Goal: Task Accomplishment & Management: Understand process/instructions

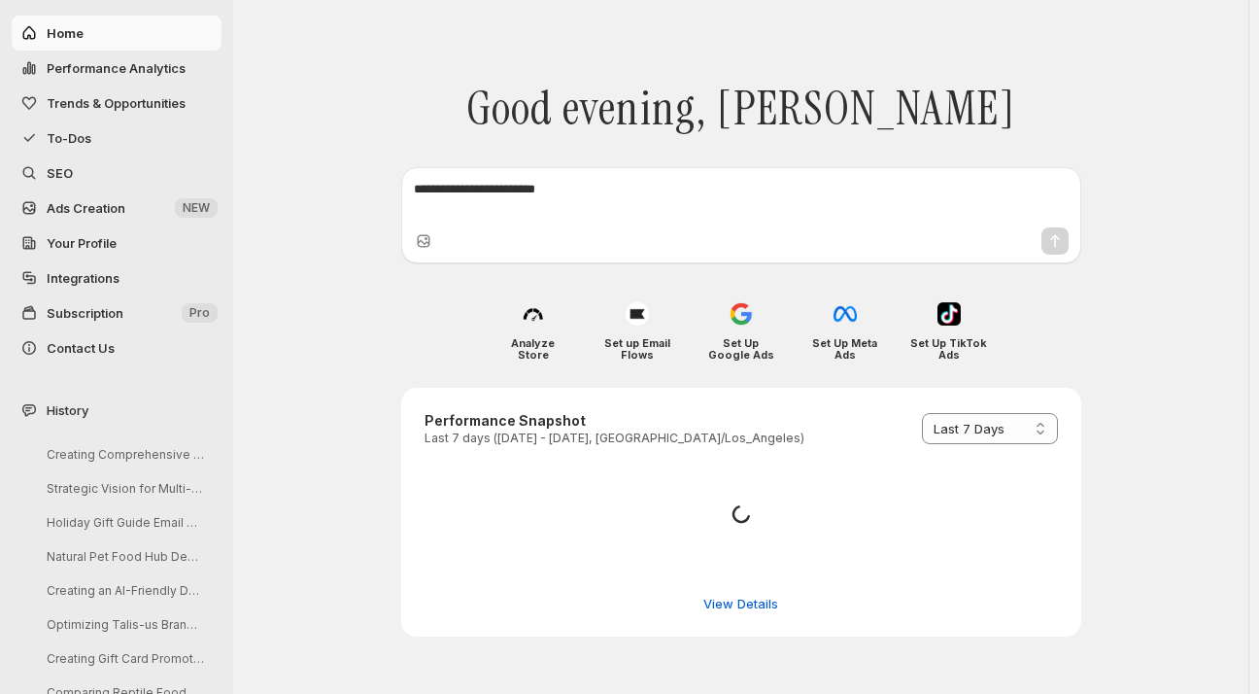
select select "*********"
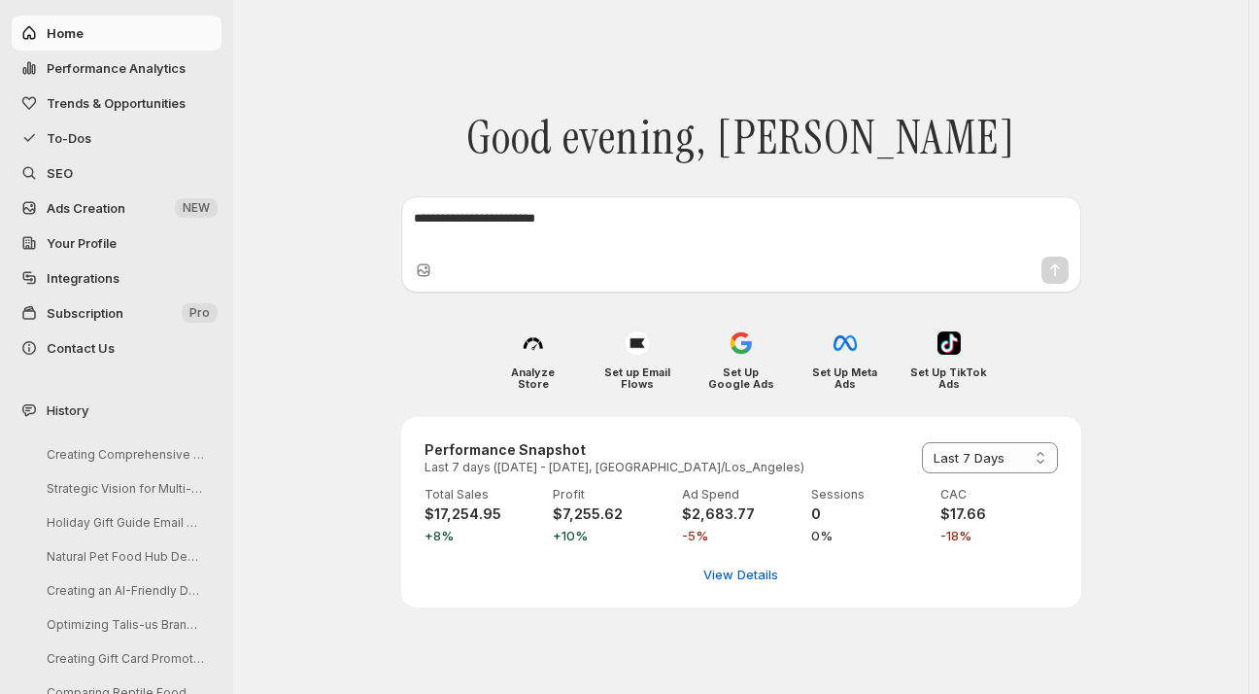
click at [58, 171] on span "SEO" at bounding box center [60, 173] width 26 height 16
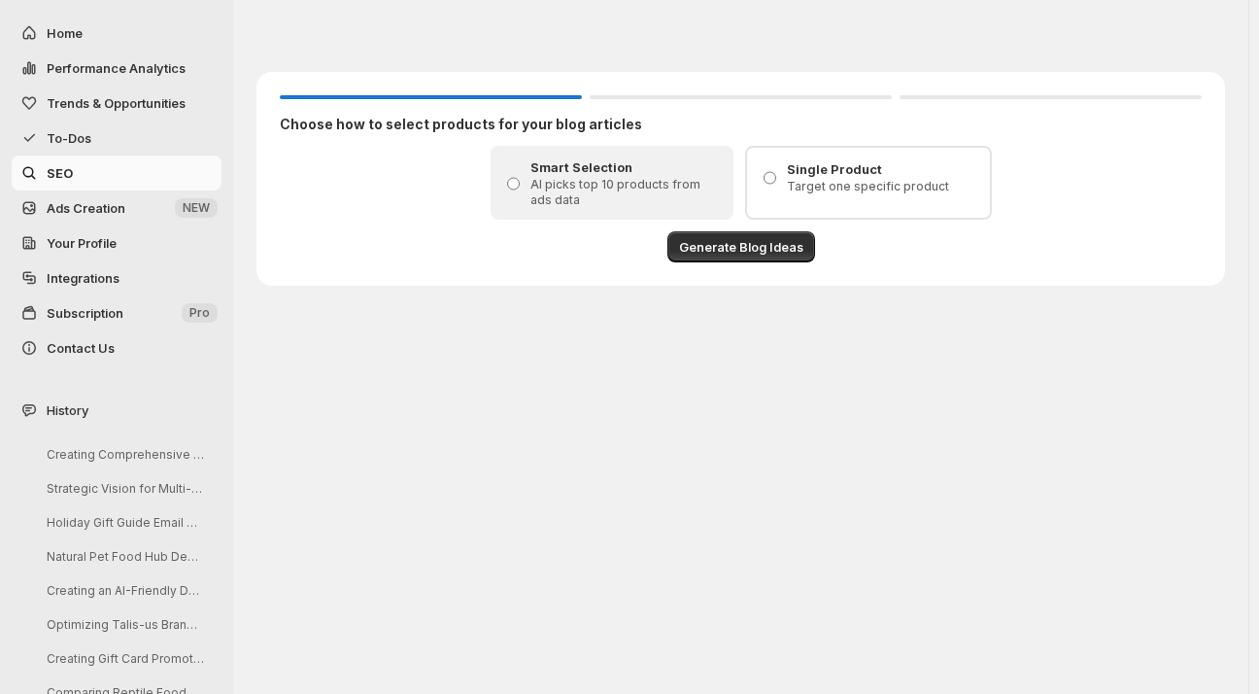
click at [75, 130] on span "To-Dos" at bounding box center [69, 138] width 45 height 16
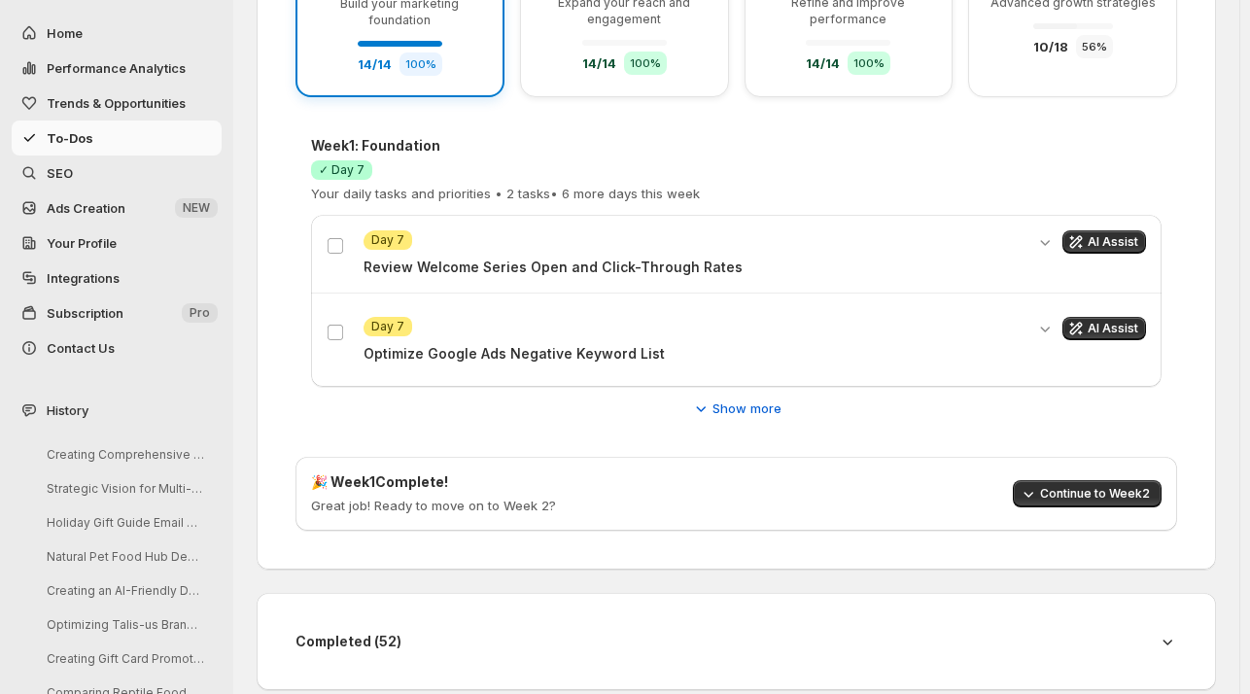
scroll to position [373, 0]
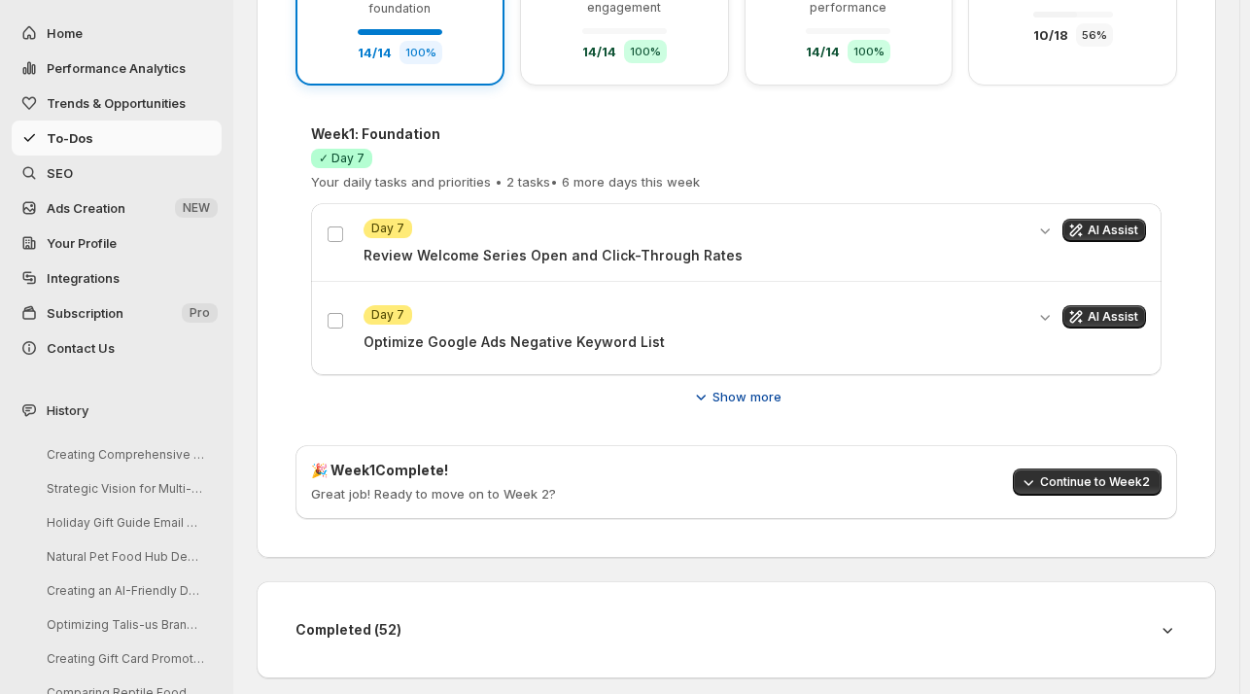
click at [731, 391] on span "Show more" at bounding box center [746, 396] width 69 height 19
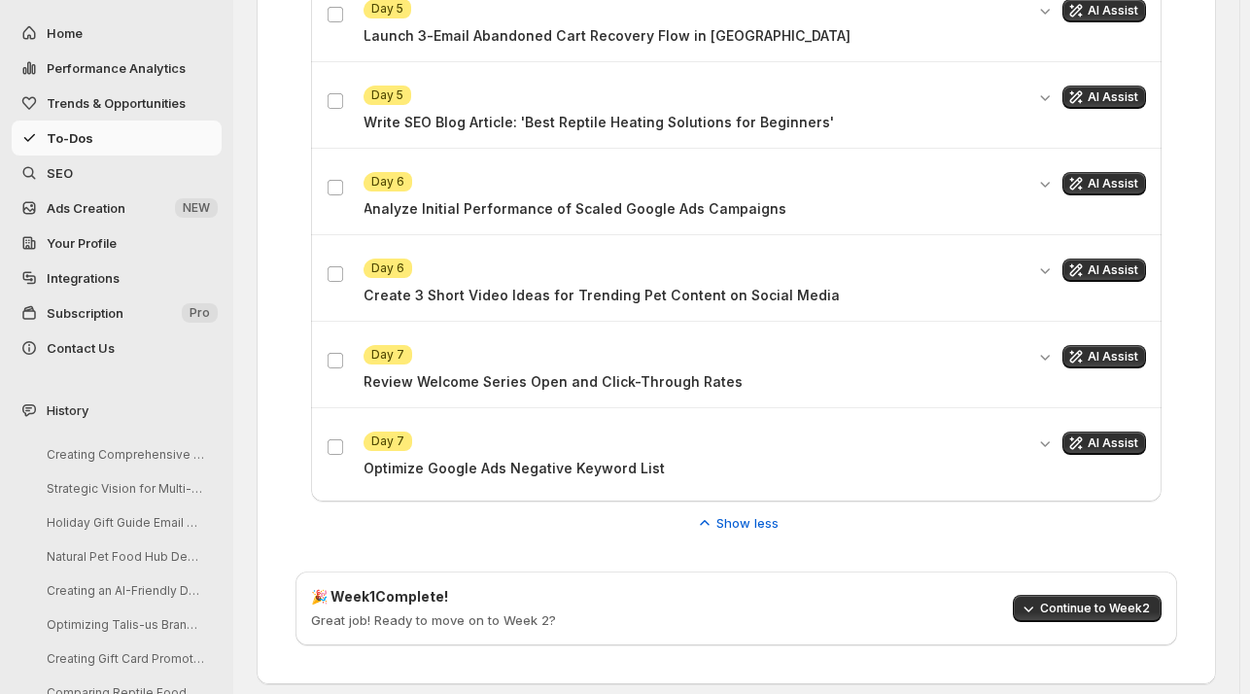
scroll to position [1463, 0]
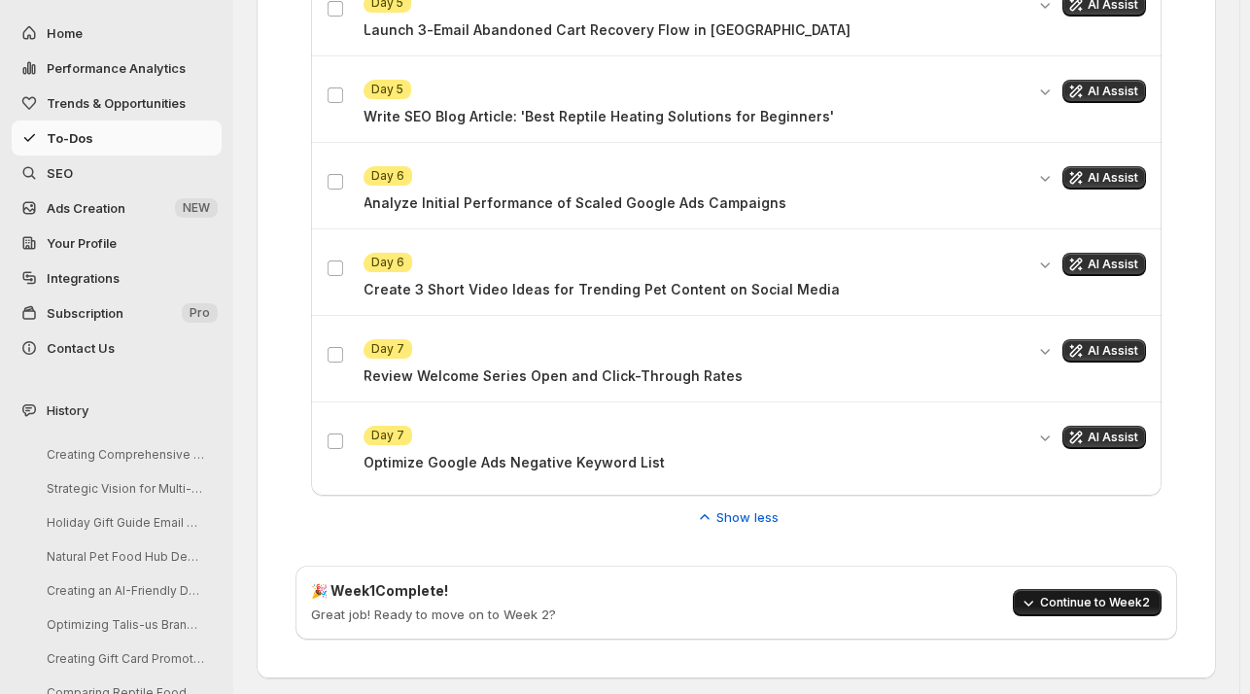
click at [1100, 595] on span "Continue to Week 2" at bounding box center [1095, 603] width 110 height 16
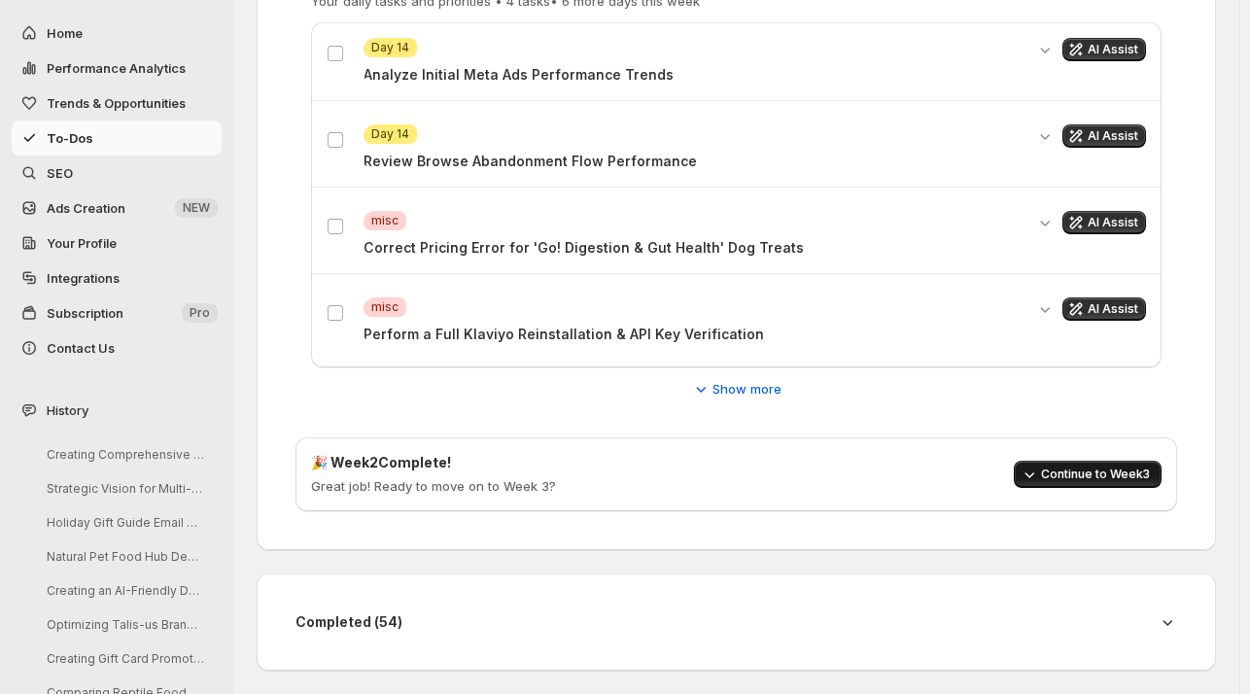
scroll to position [552, 0]
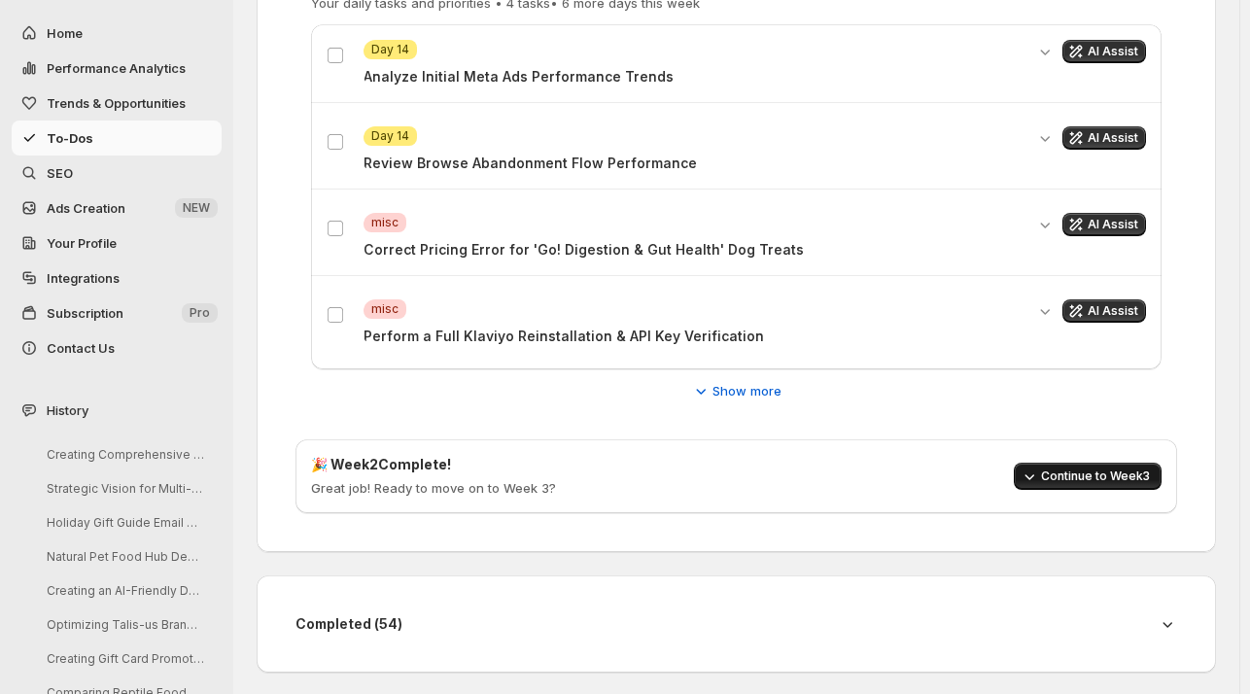
click at [1069, 474] on span "Continue to Week 3" at bounding box center [1095, 476] width 109 height 16
click at [717, 401] on button "Show more" at bounding box center [736, 390] width 114 height 31
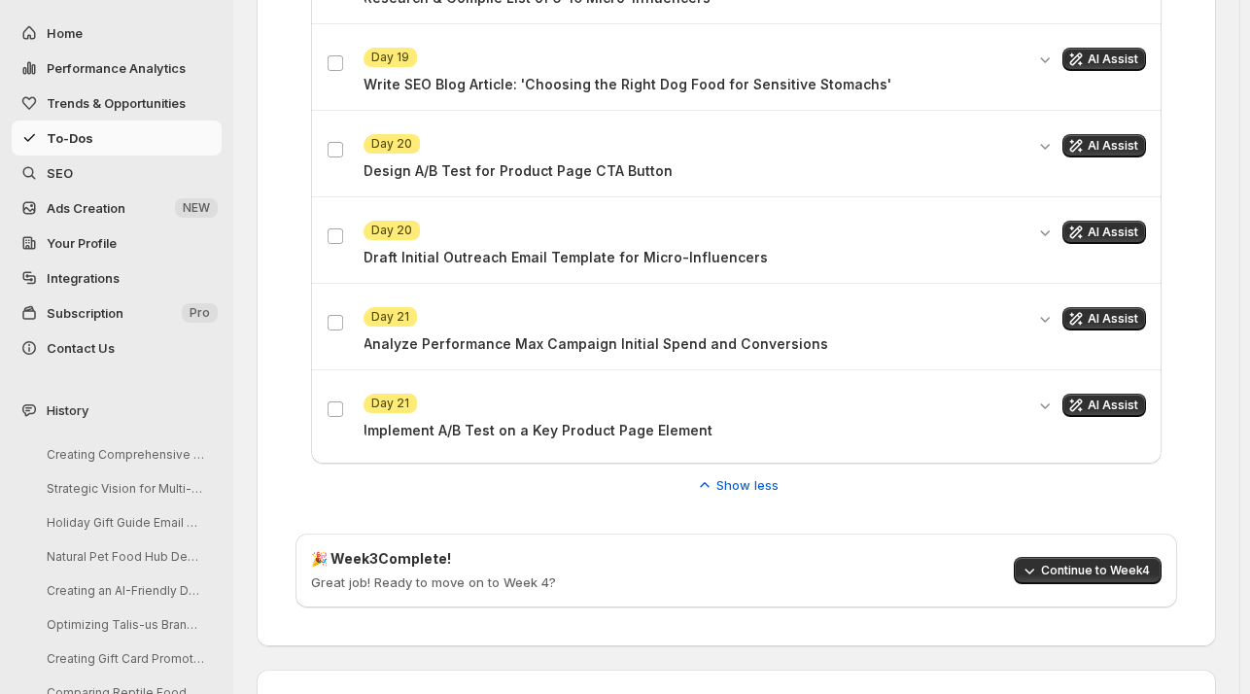
scroll to position [1492, 0]
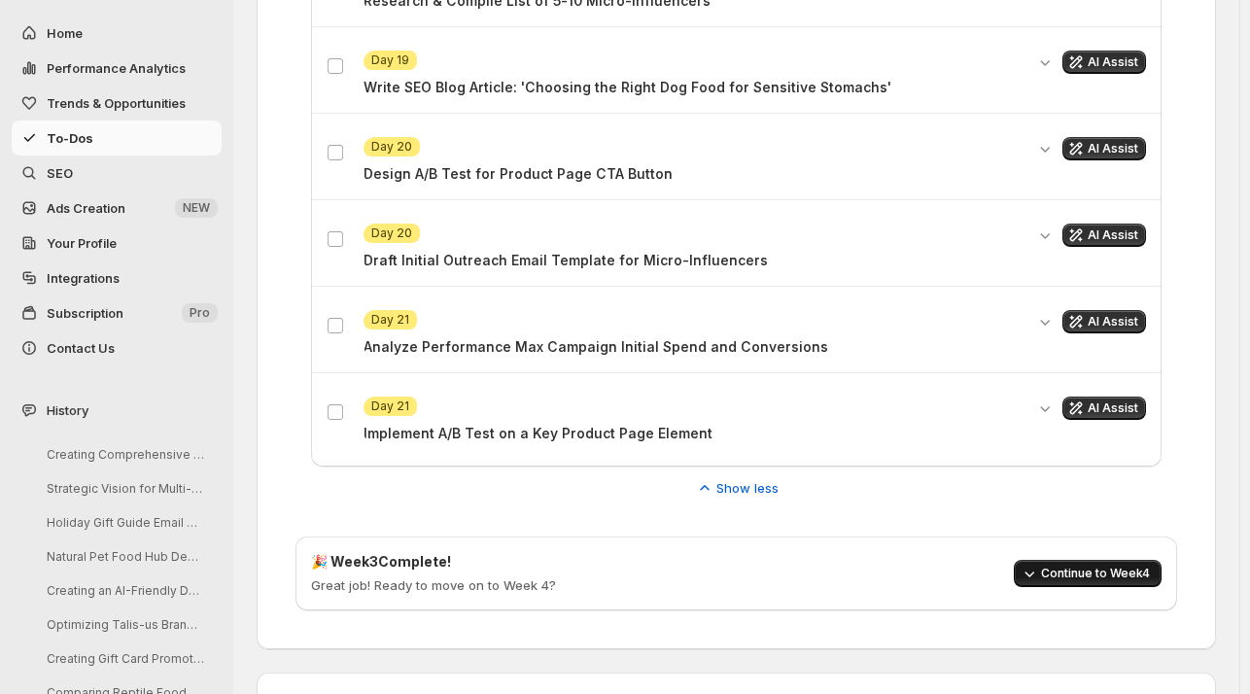
click at [1118, 560] on button "Continue to Week 4" at bounding box center [1087, 573] width 148 height 27
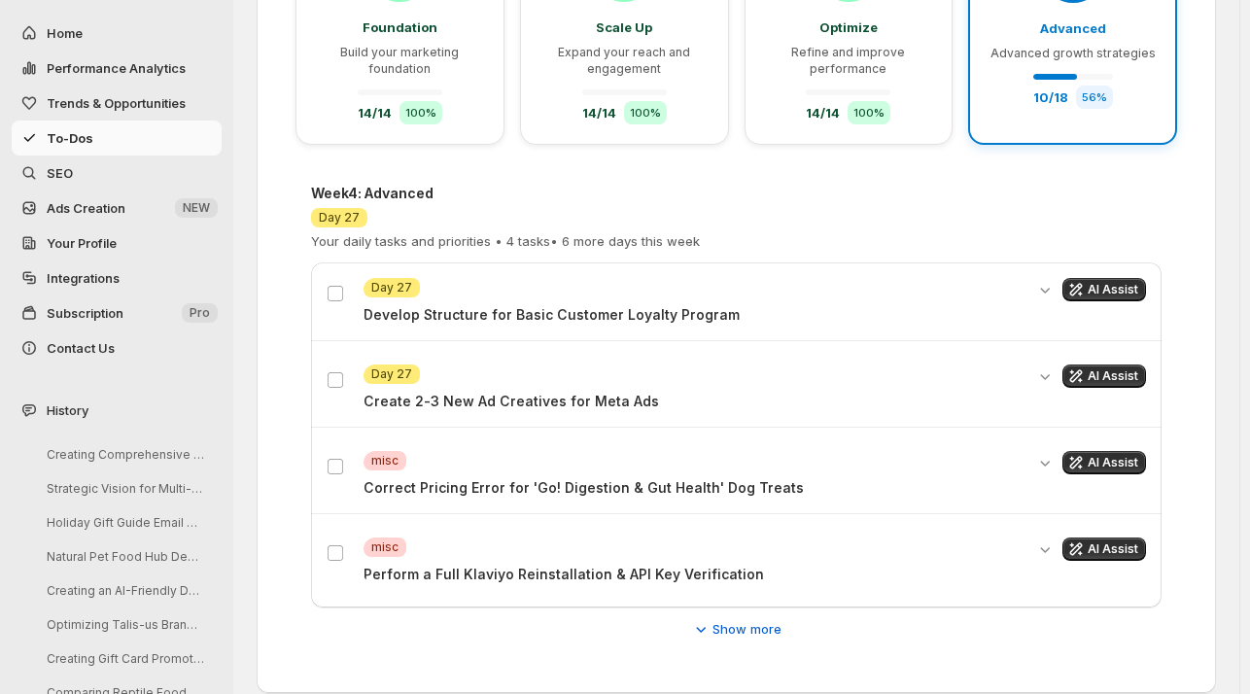
scroll to position [307, 0]
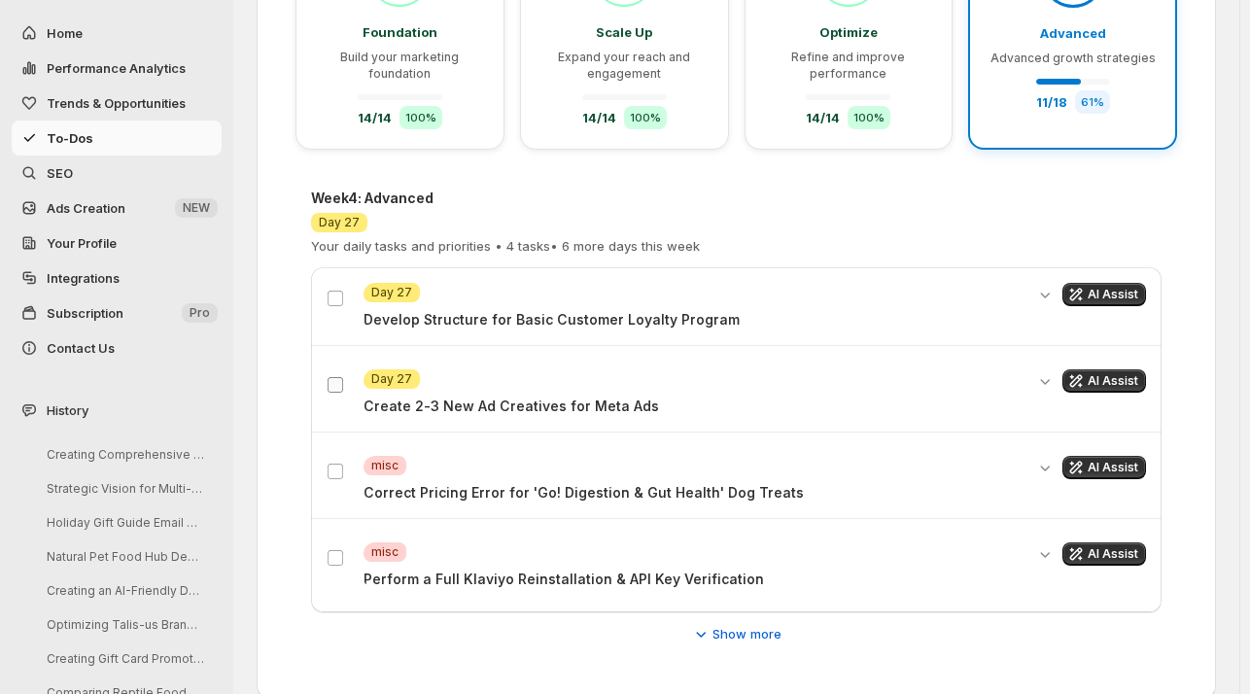
click at [330, 394] on label at bounding box center [338, 384] width 25 height 25
click at [1062, 283] on div "AI Assist" at bounding box center [1090, 294] width 111 height 23
click at [1099, 294] on span "AI Assist" at bounding box center [1112, 295] width 51 height 16
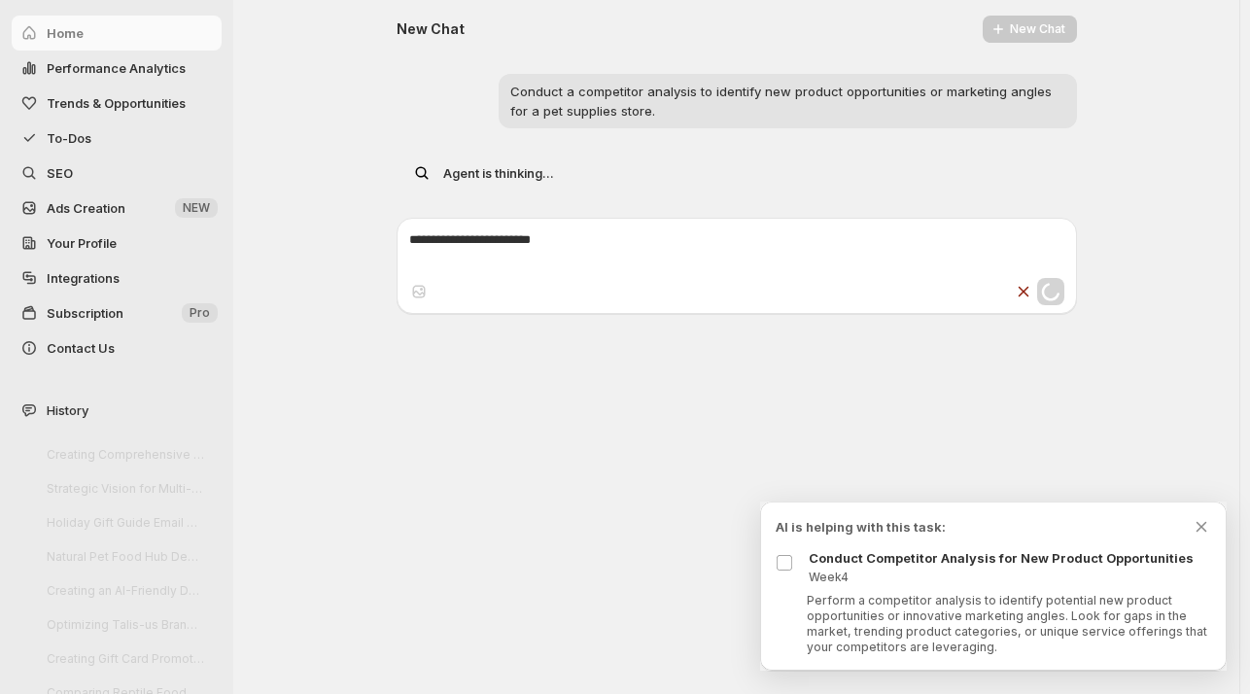
scroll to position [0, 0]
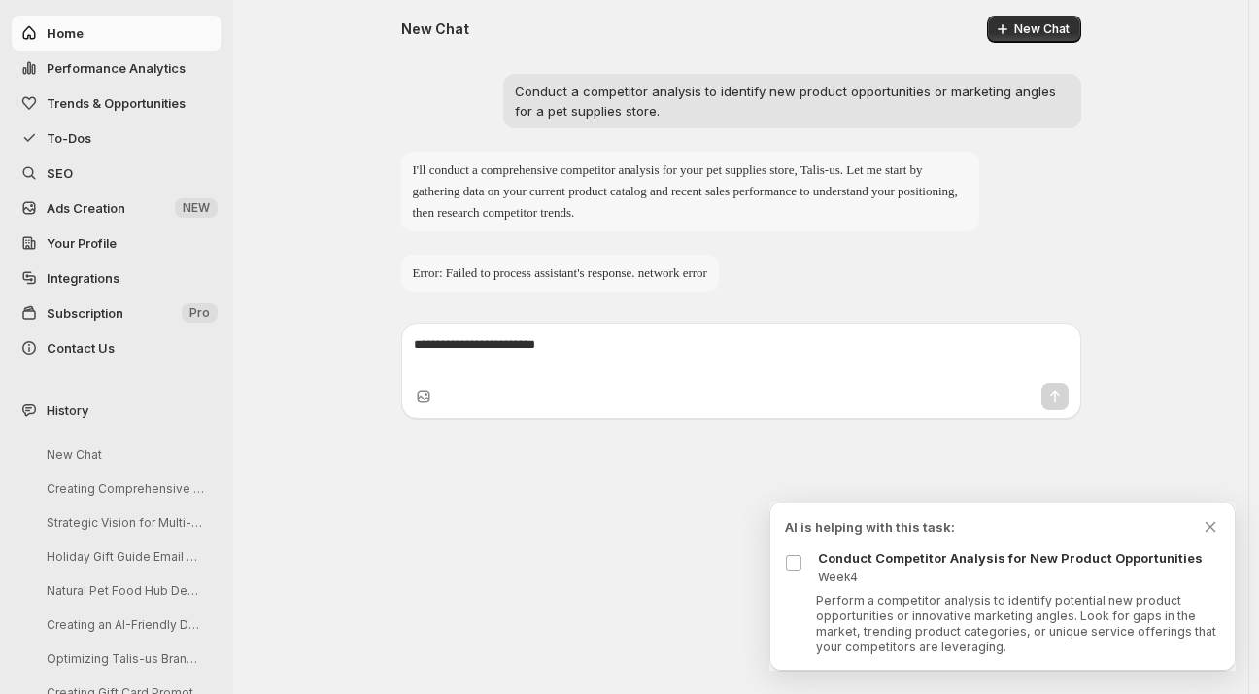
click at [70, 71] on span "Performance Analytics" at bounding box center [116, 68] width 139 height 16
select select "**********"
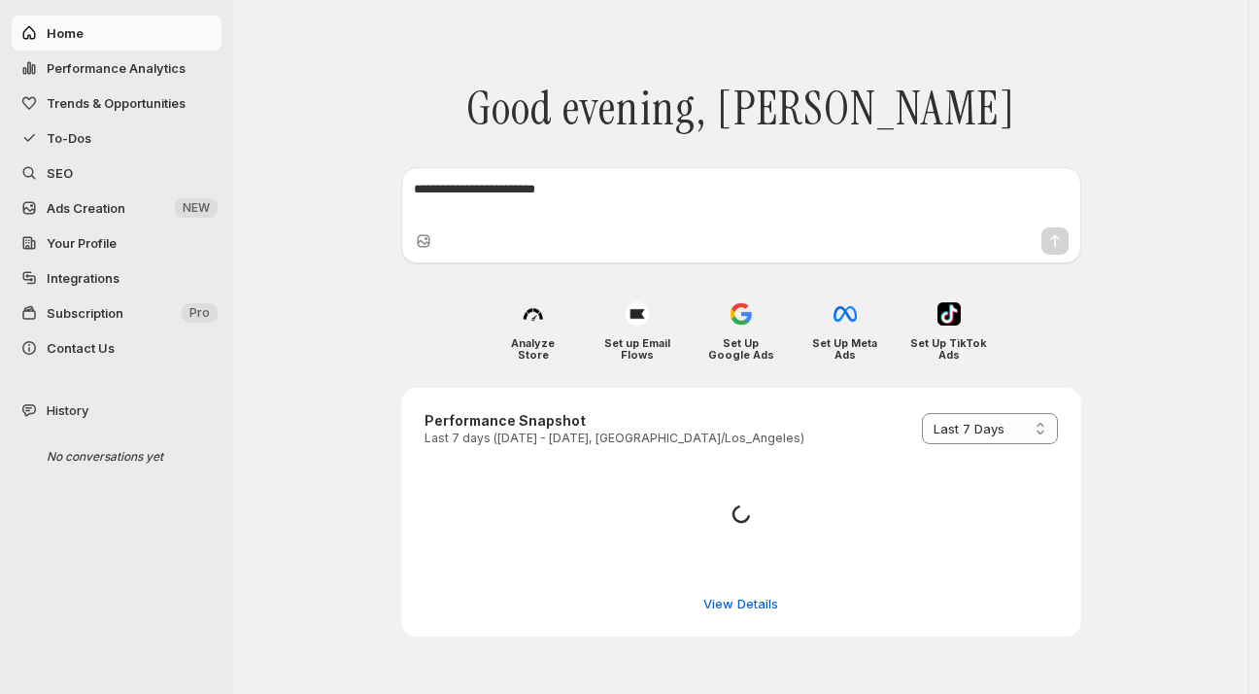
select select "*********"
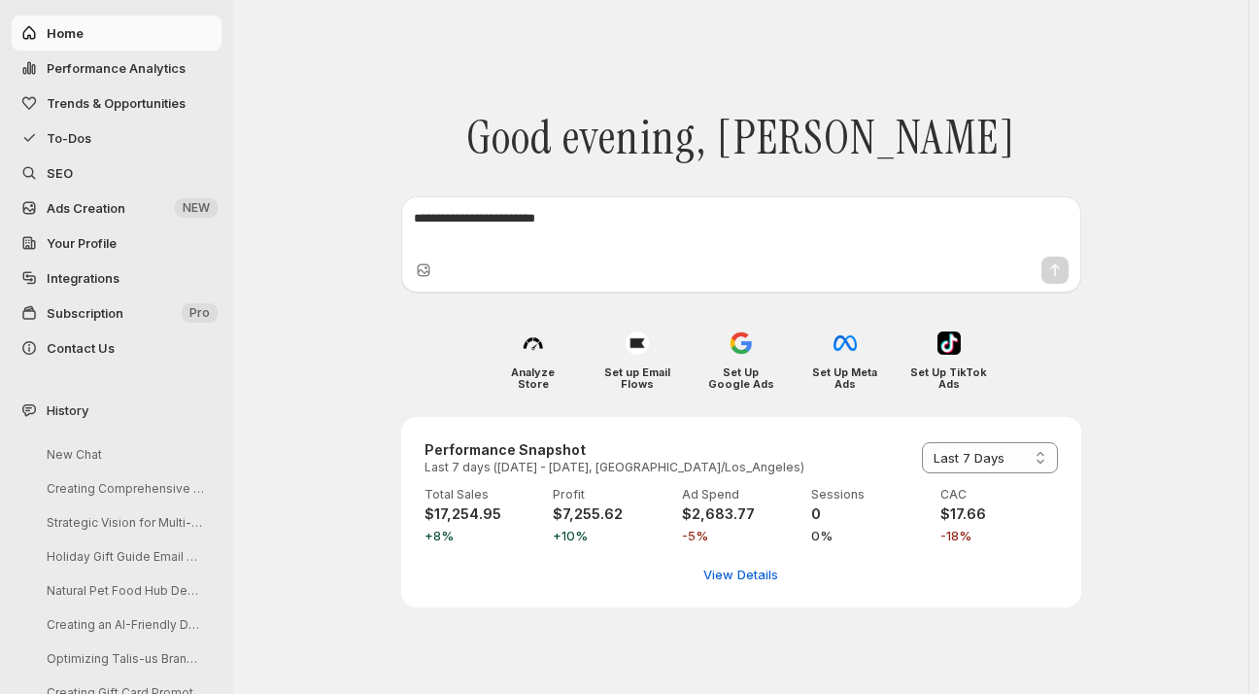
click at [70, 133] on span "To-Dos" at bounding box center [69, 138] width 45 height 16
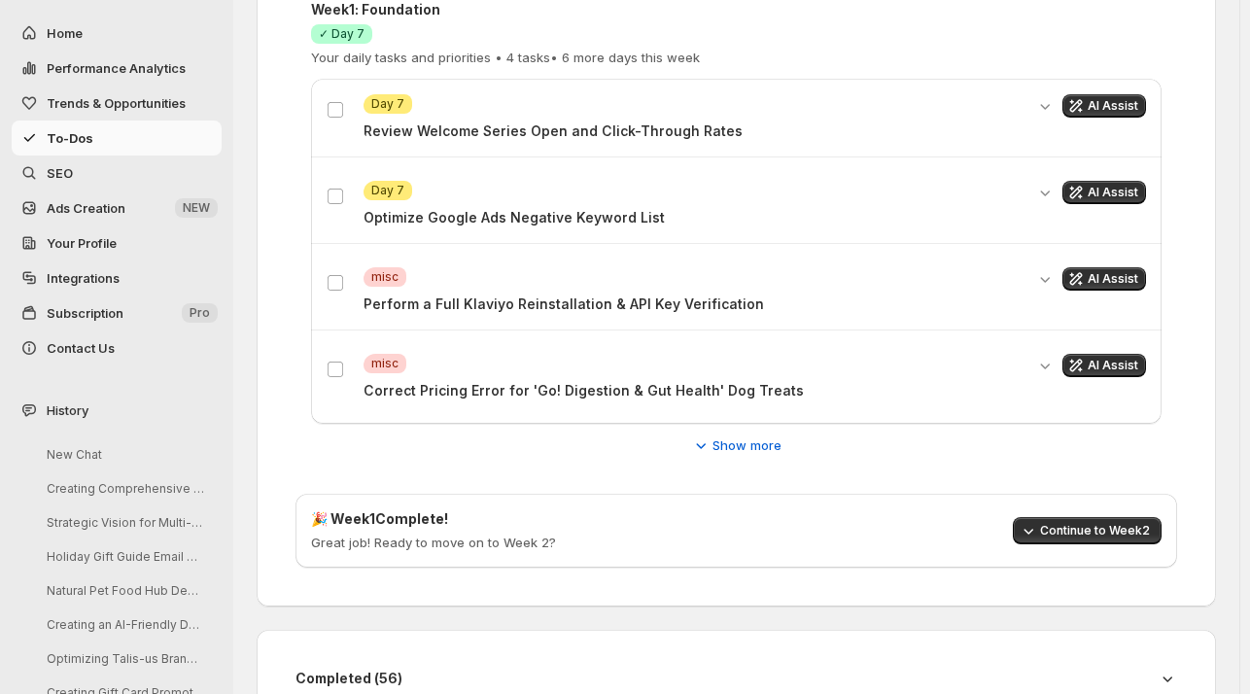
scroll to position [500, 0]
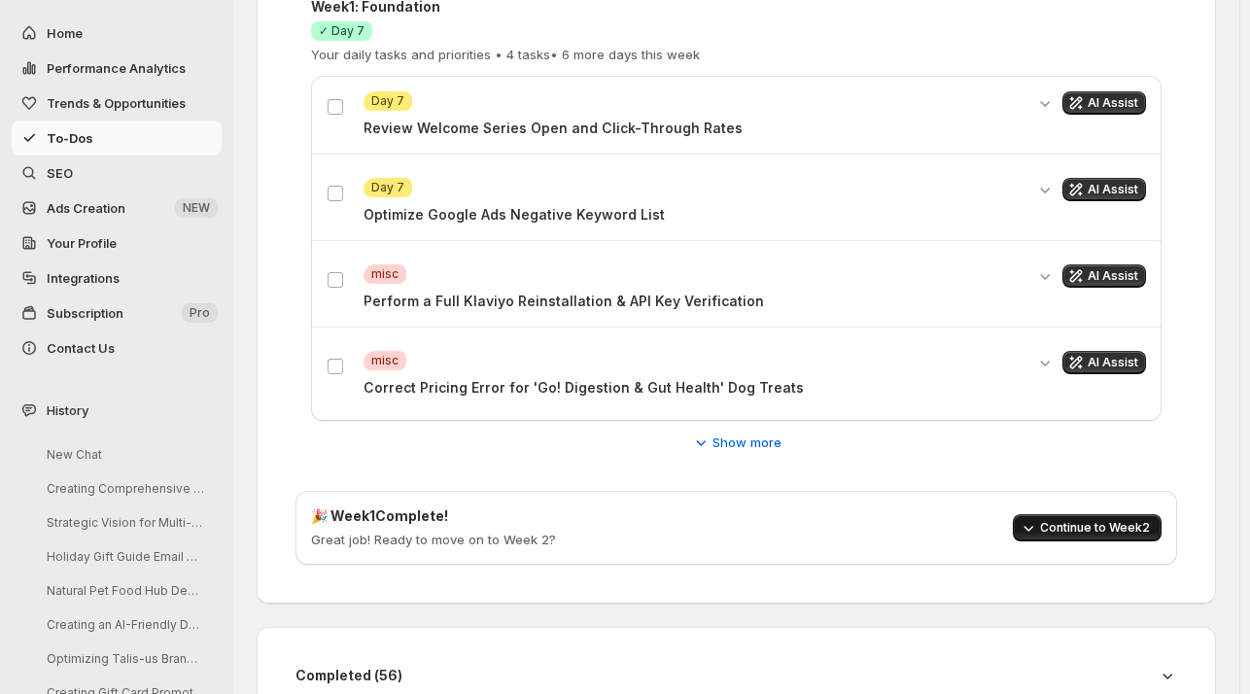
click at [1053, 531] on span "Continue to Week 2" at bounding box center [1095, 528] width 110 height 16
click at [1053, 531] on span "Continue to Week 3" at bounding box center [1095, 528] width 109 height 16
click at [754, 432] on span "Show more" at bounding box center [746, 441] width 69 height 19
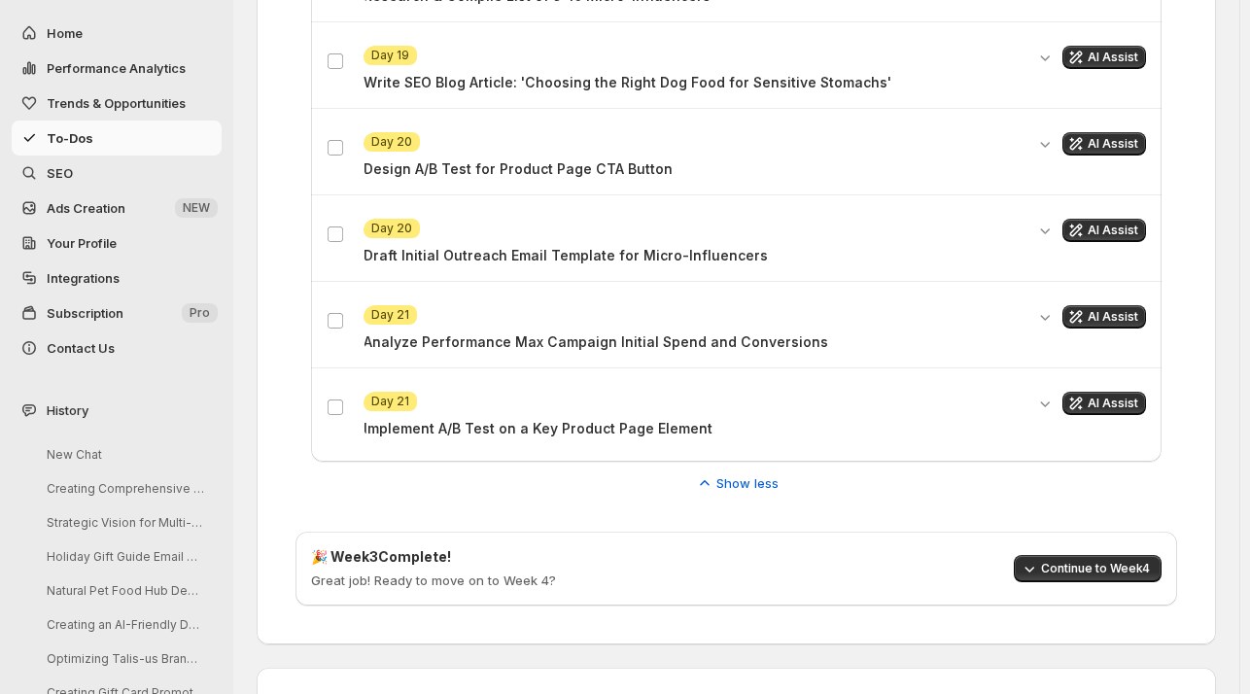
scroll to position [1494, 0]
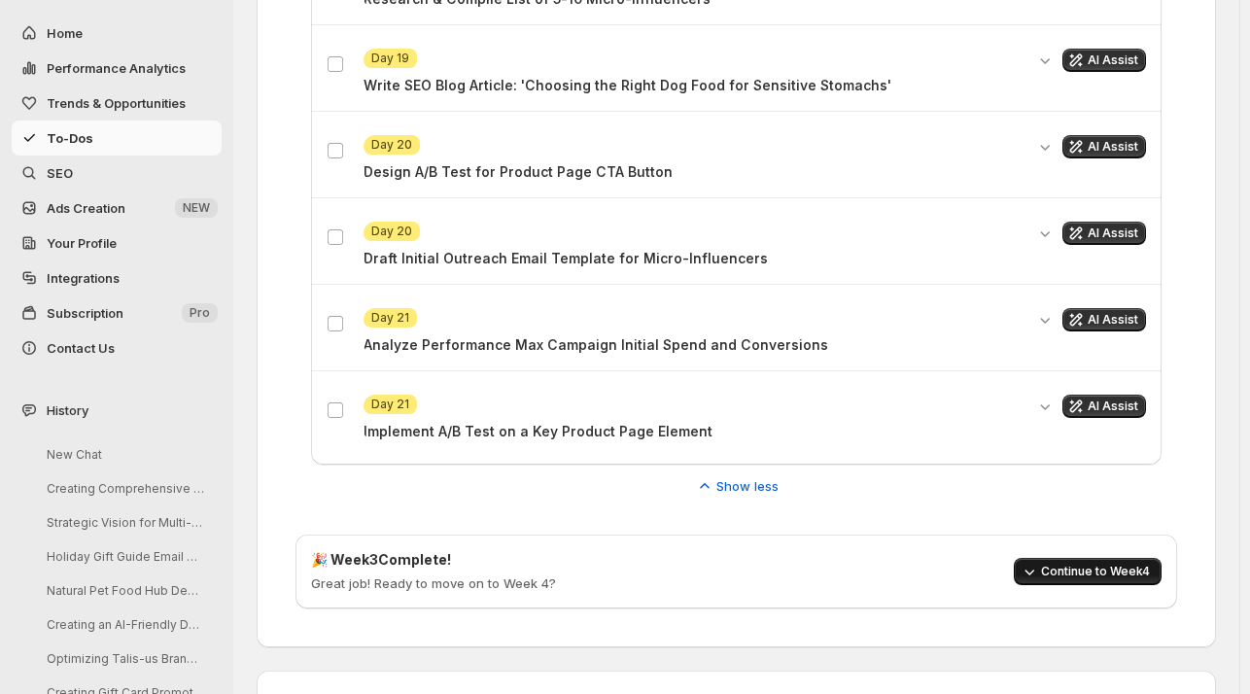
click at [1050, 569] on span "Continue to Week 4" at bounding box center [1095, 572] width 109 height 16
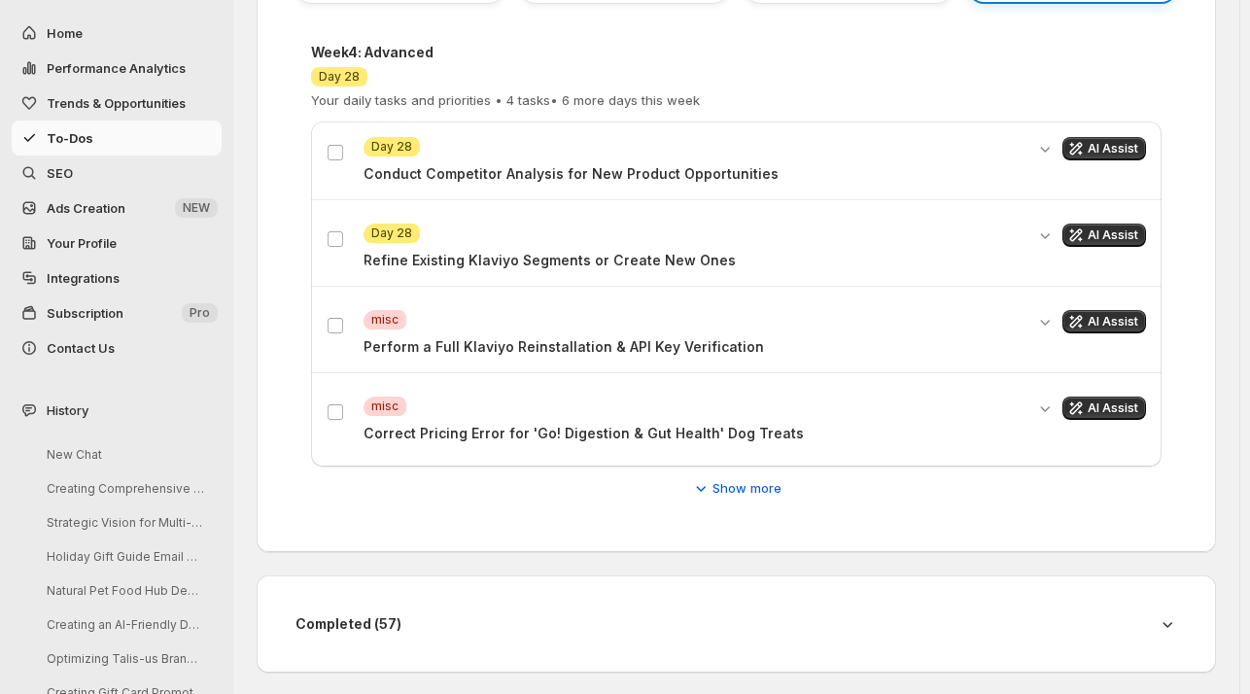
click at [328, 223] on div "Attention Day 28 Refine Existing Klaviyo Segments or Create New Ones AI Assist" at bounding box center [735, 246] width 819 height 47
click at [731, 482] on span "Show more" at bounding box center [746, 487] width 69 height 19
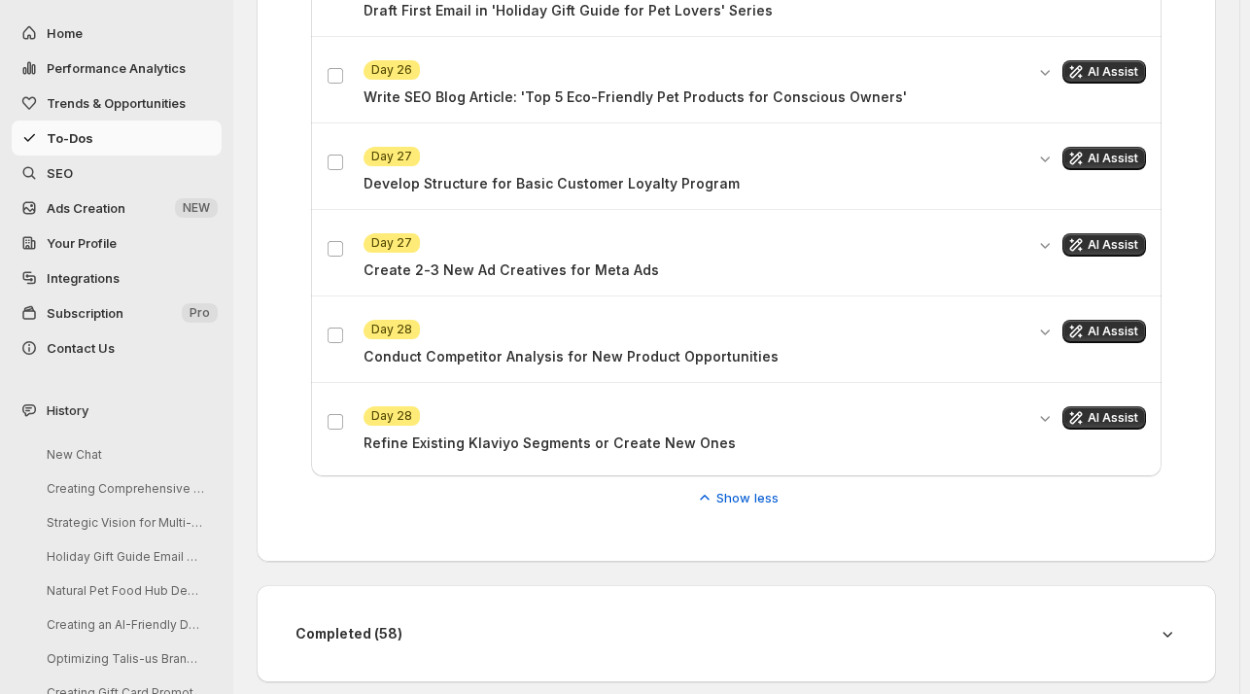
scroll to position [1489, 0]
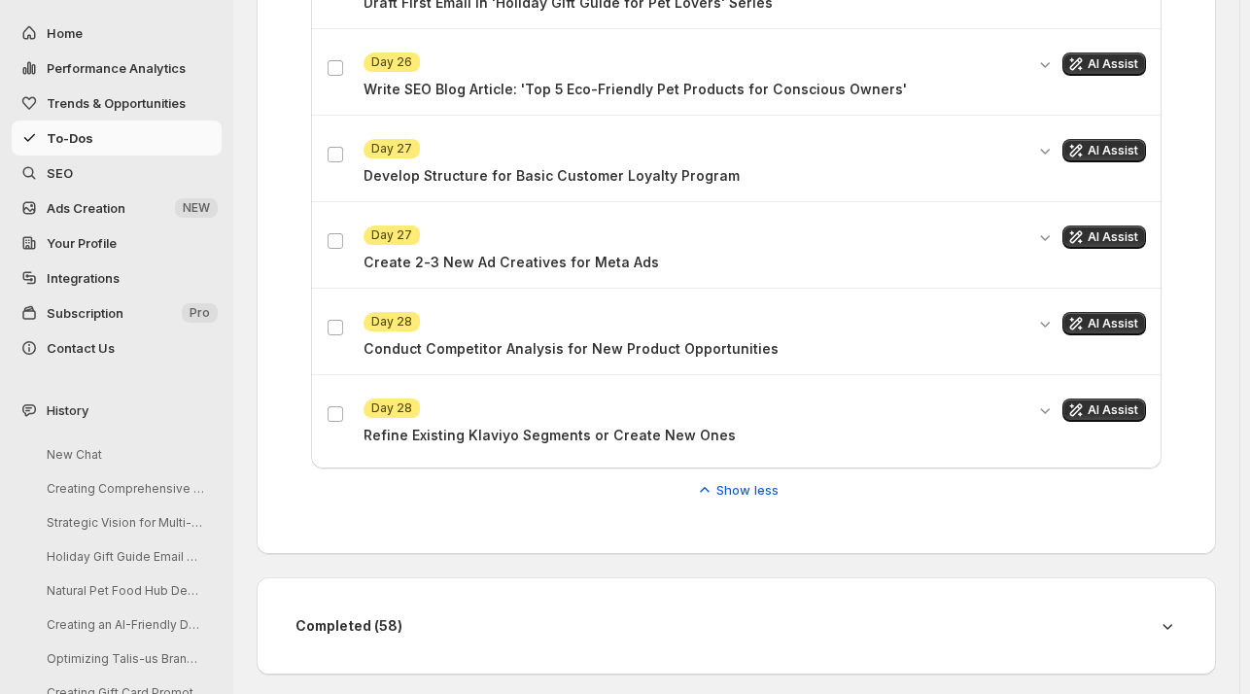
click at [1174, 619] on icon at bounding box center [1166, 625] width 19 height 19
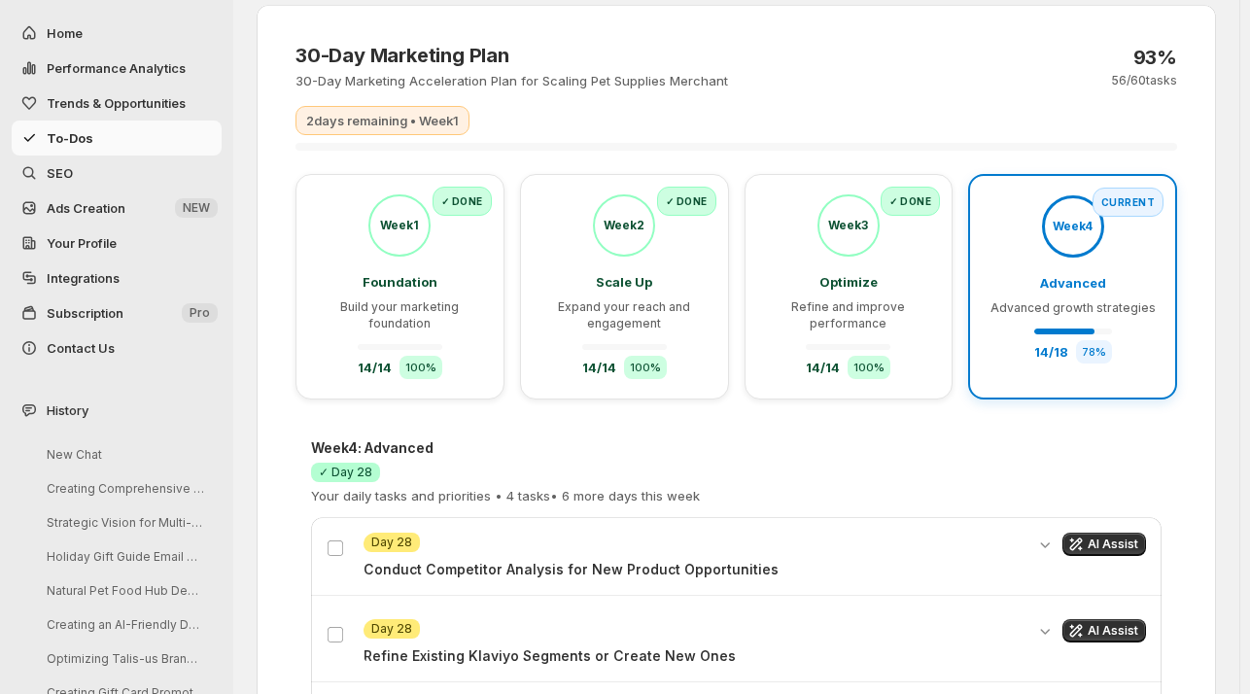
scroll to position [0, 0]
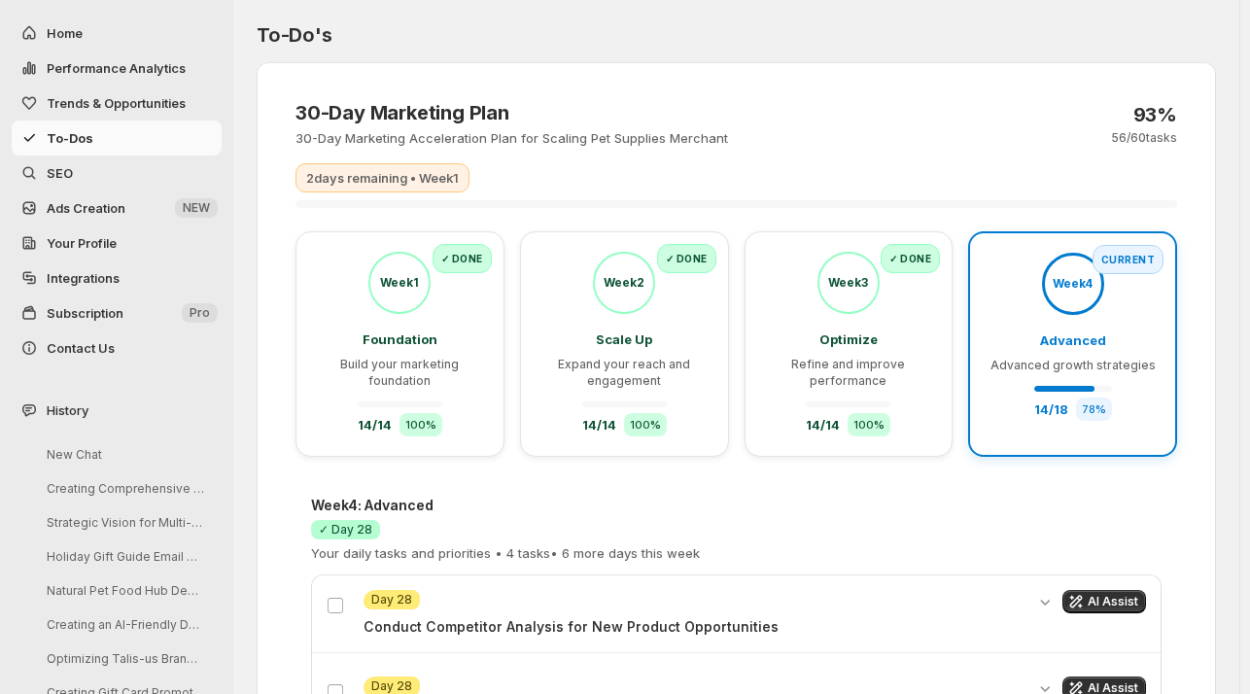
click at [1034, 390] on div "Advanced Advanced growth strategies 14 / 18 78 %" at bounding box center [1072, 375] width 165 height 90
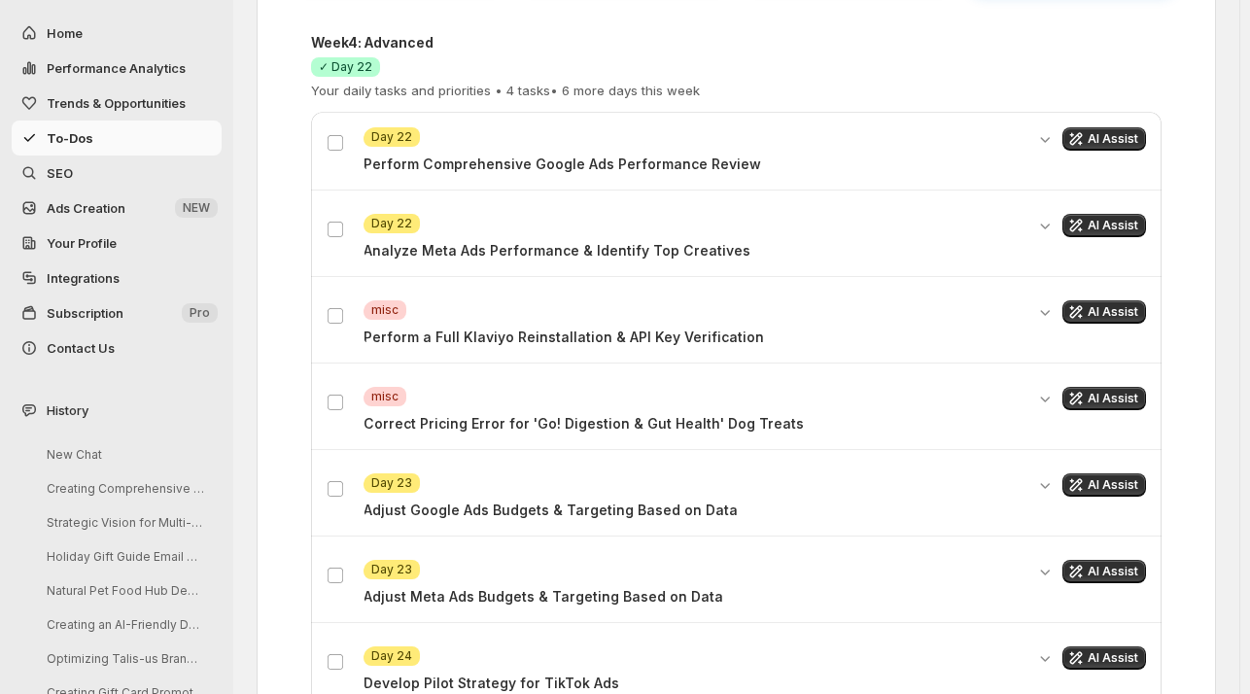
scroll to position [546, 0]
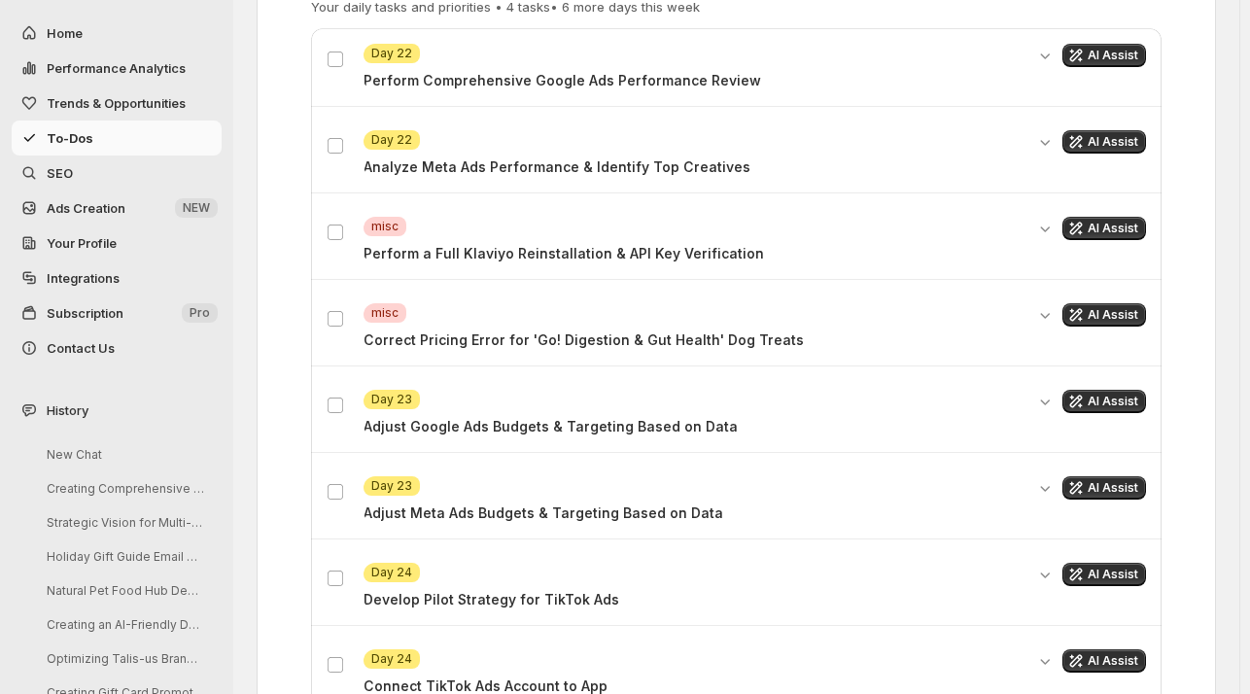
click at [59, 163] on span "SEO" at bounding box center [132, 172] width 171 height 19
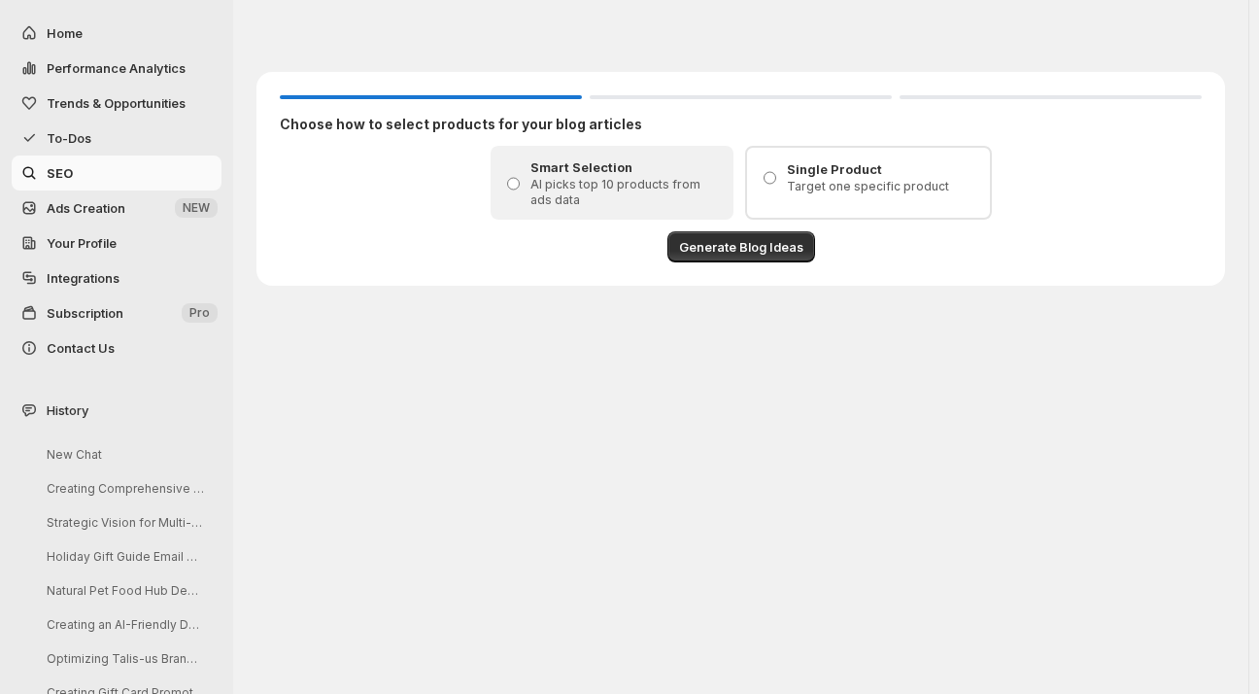
click at [84, 66] on span "Performance Analytics" at bounding box center [116, 68] width 139 height 16
select select "**********"
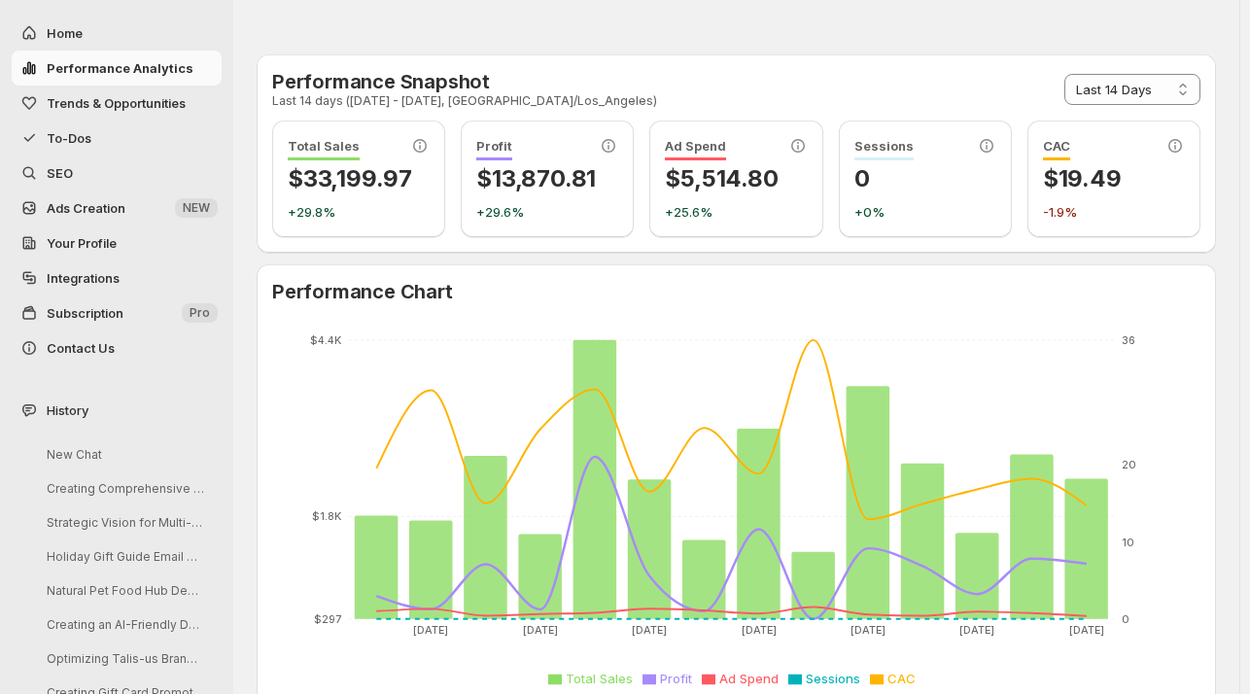
click at [79, 265] on link "Integrations" at bounding box center [117, 277] width 210 height 35
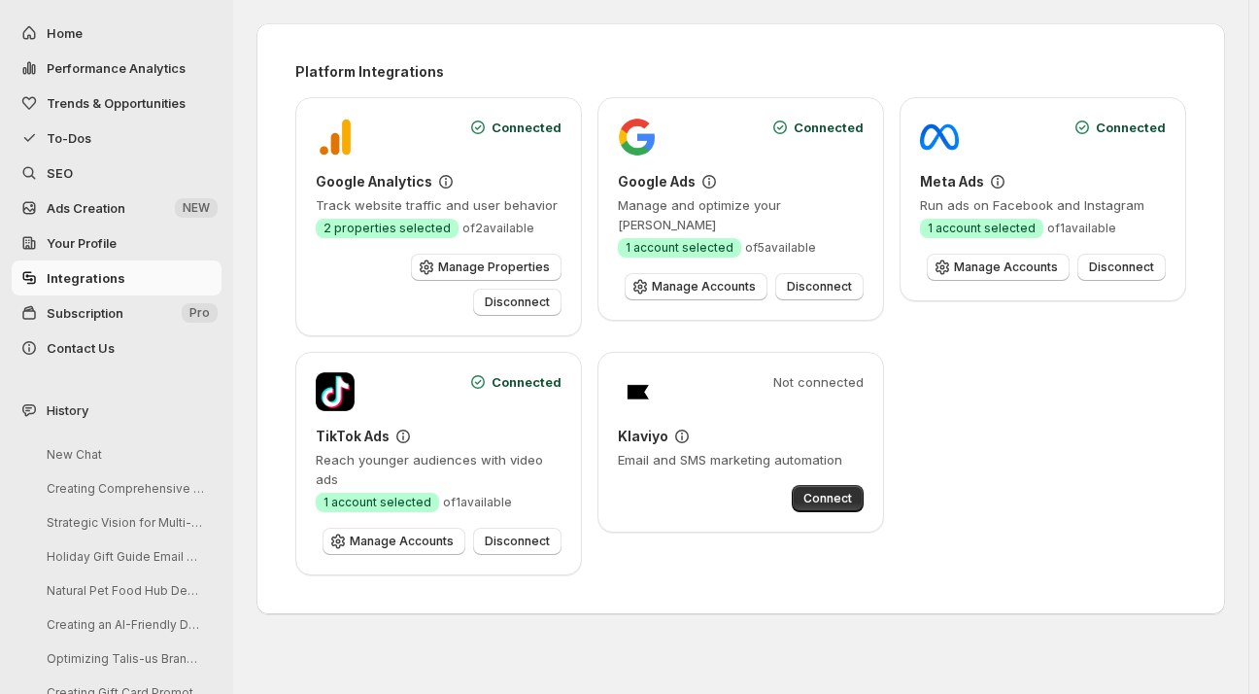
click at [81, 306] on span "Subscription" at bounding box center [85, 313] width 77 height 16
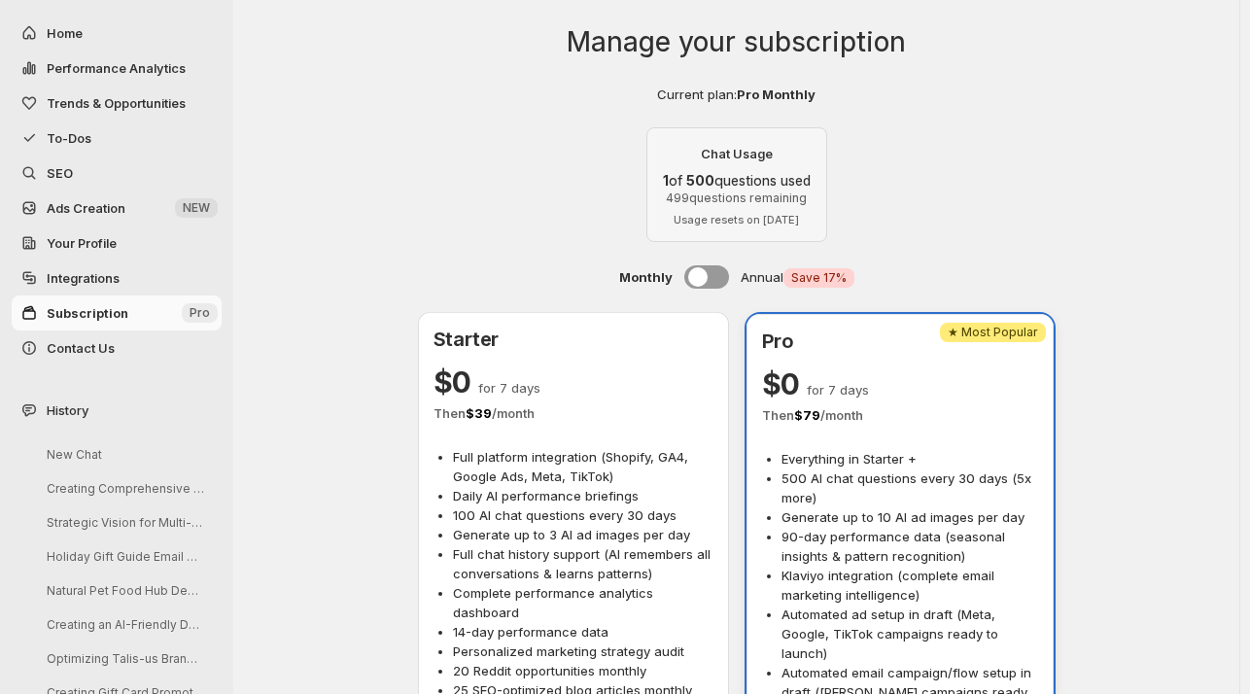
click at [69, 126] on button "To-Dos" at bounding box center [117, 137] width 210 height 35
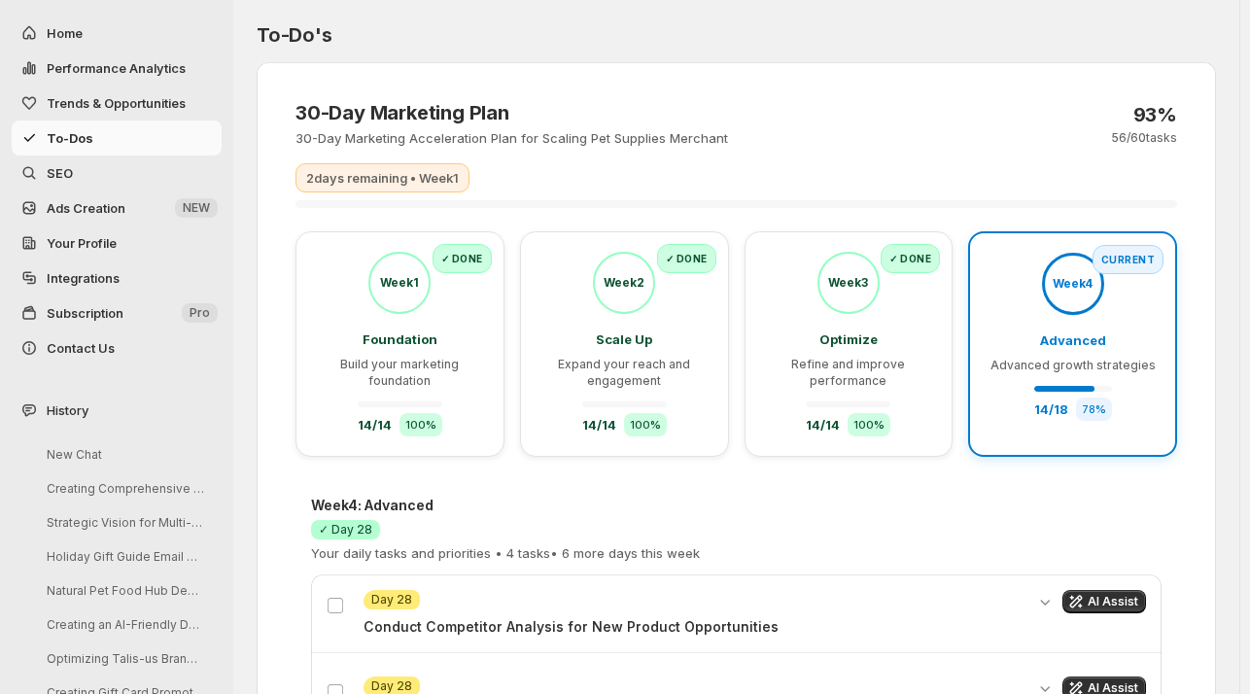
click at [66, 21] on button "Home" at bounding box center [117, 33] width 210 height 35
select select "**********"
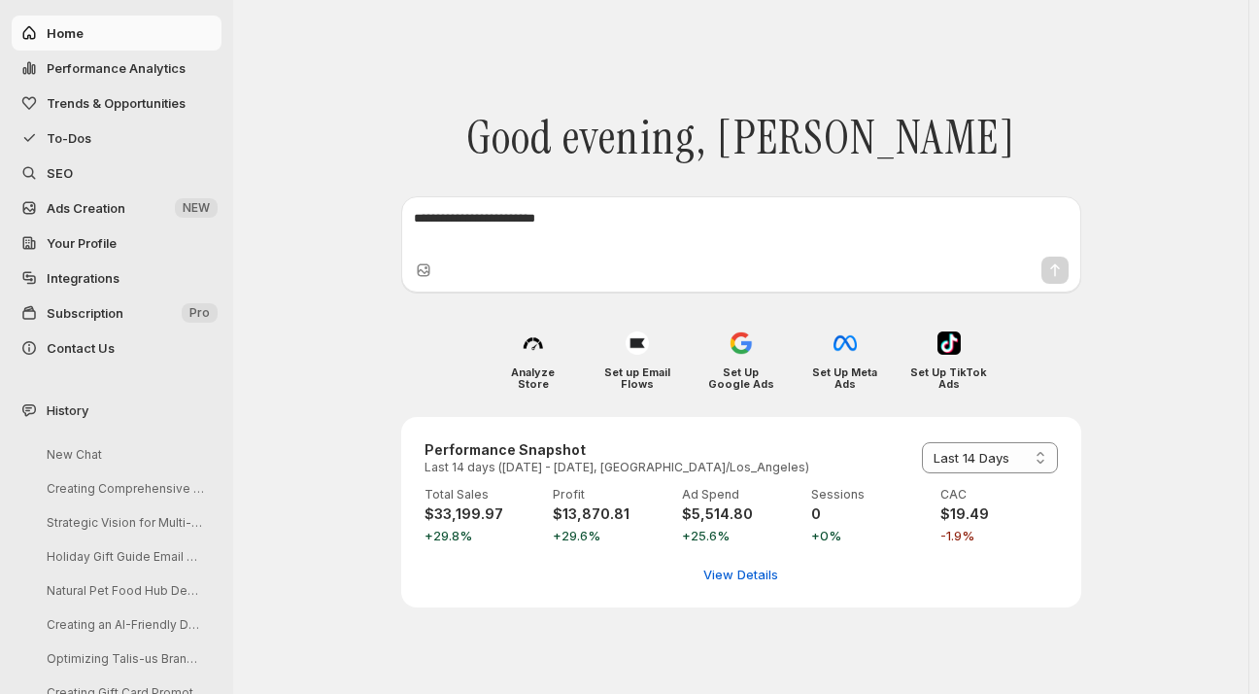
click at [74, 54] on button "Performance Analytics" at bounding box center [117, 68] width 210 height 35
select select "**********"
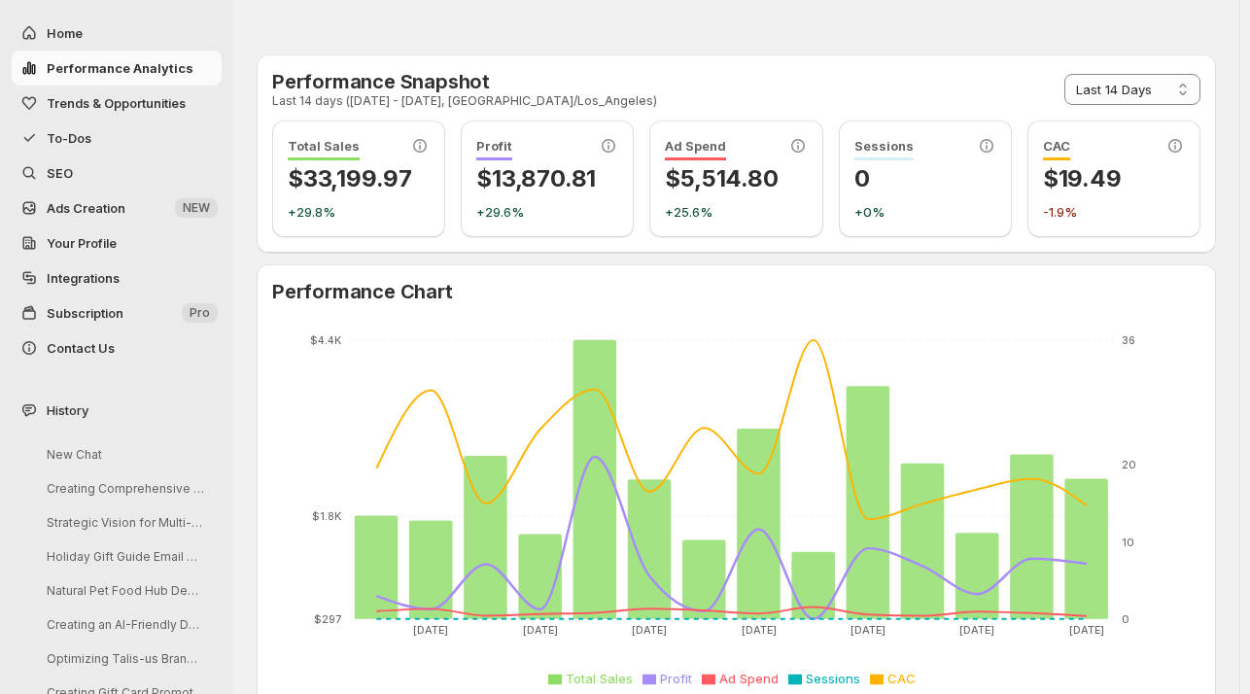
click at [77, 91] on button "Trends & Opportunities" at bounding box center [117, 103] width 210 height 35
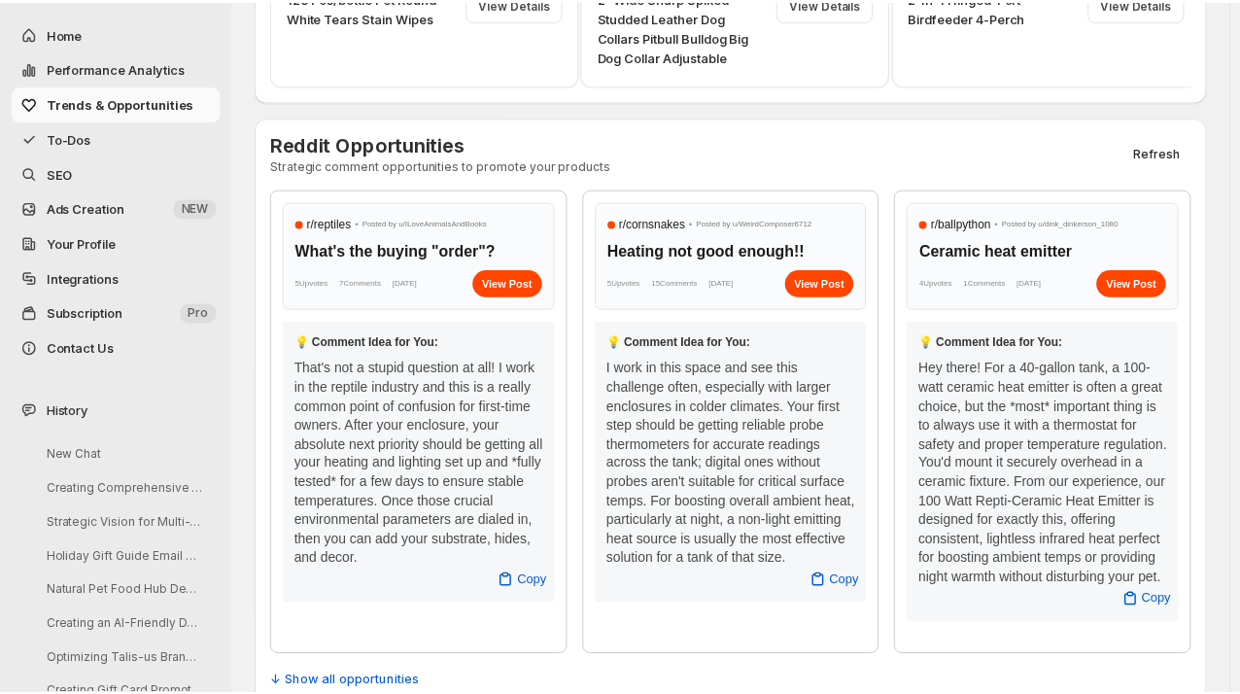
scroll to position [724, 0]
